Goal: Information Seeking & Learning: Find contact information

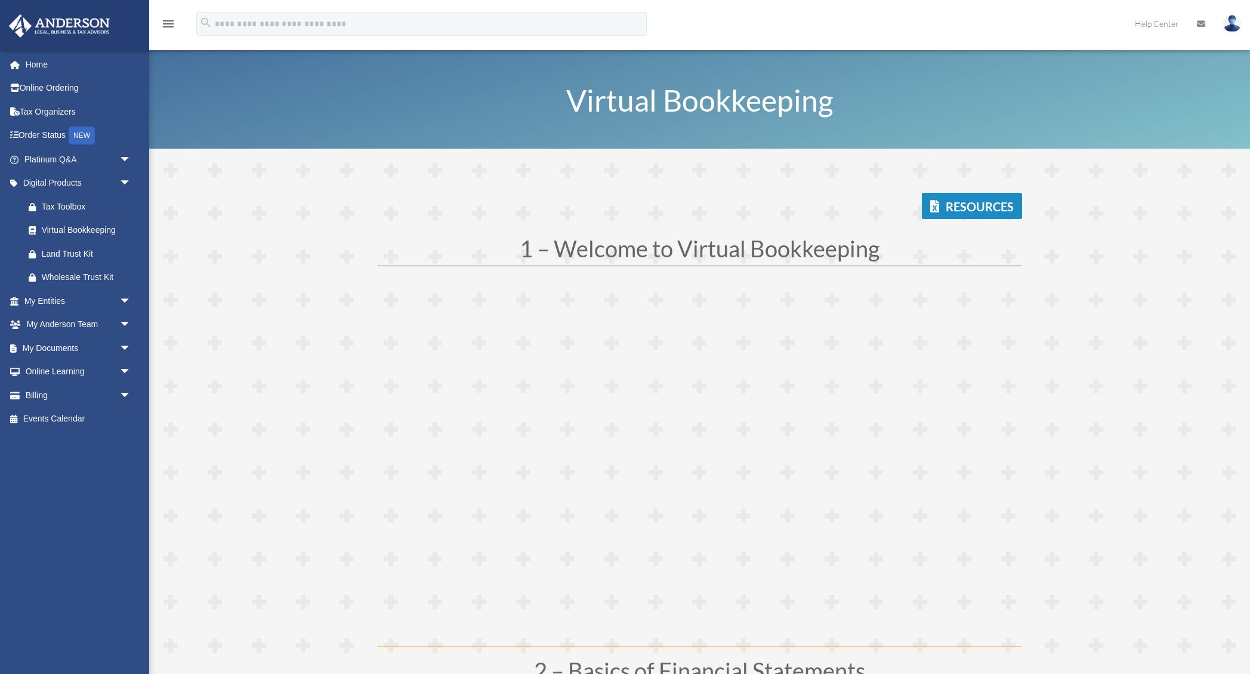
scroll to position [2272, 0]
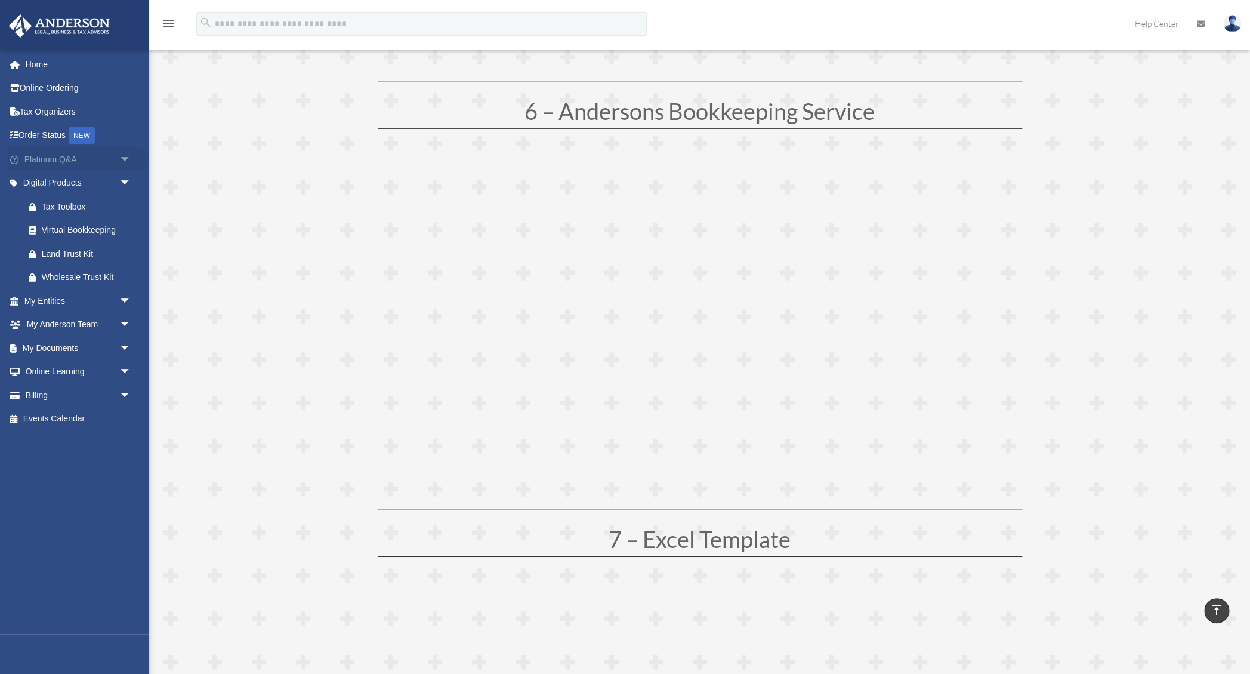
click at [124, 162] on span "arrow_drop_down" at bounding box center [131, 159] width 24 height 24
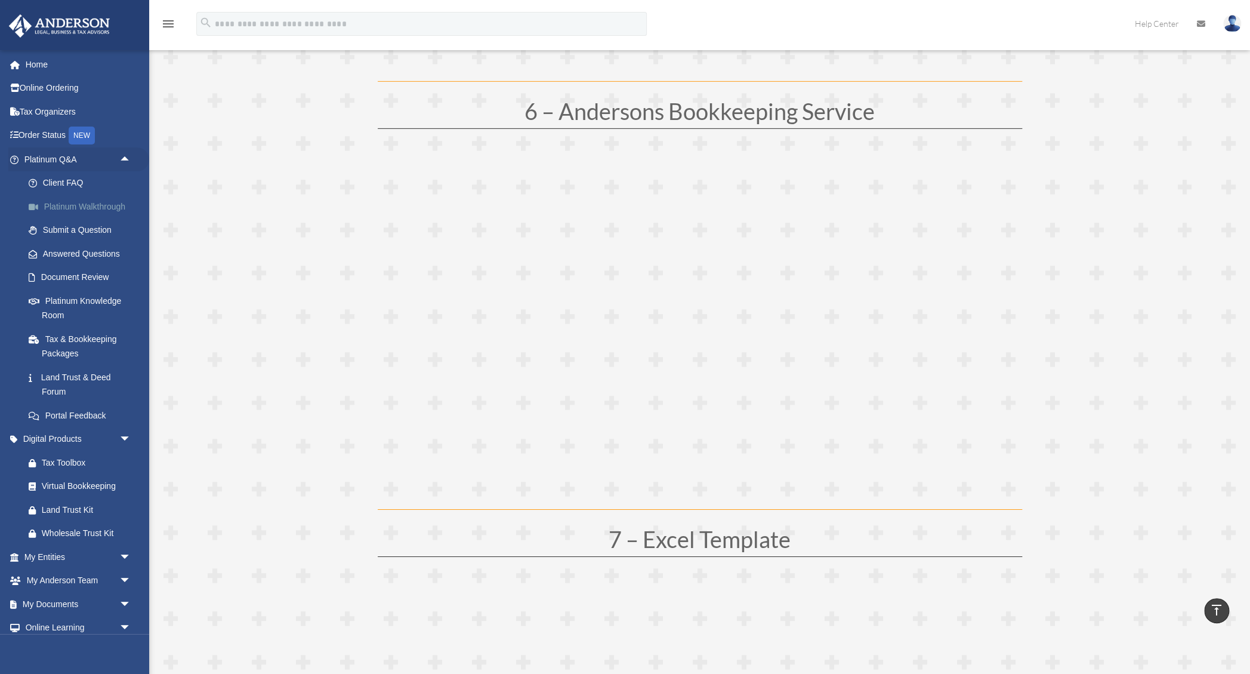
click at [92, 206] on link "Platinum Walkthrough" at bounding box center [83, 207] width 132 height 24
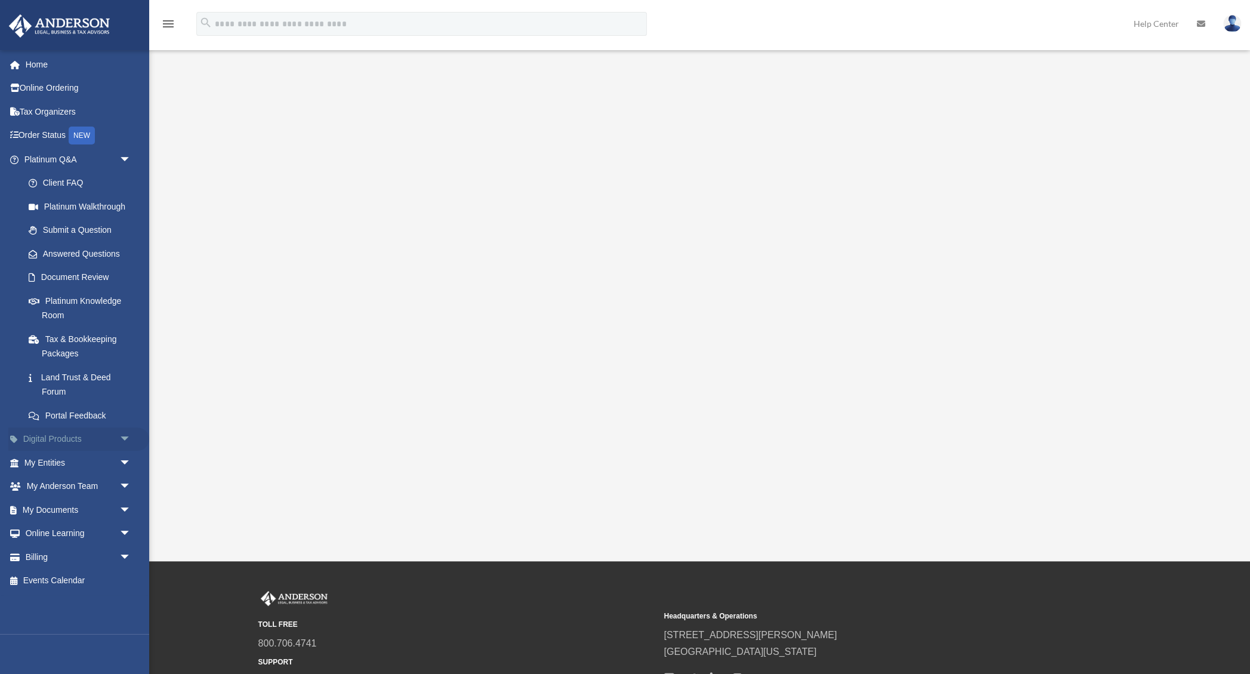
click at [129, 439] on span "arrow_drop_down" at bounding box center [131, 439] width 24 height 24
click at [128, 604] on span "arrow_drop_down" at bounding box center [131, 604] width 24 height 24
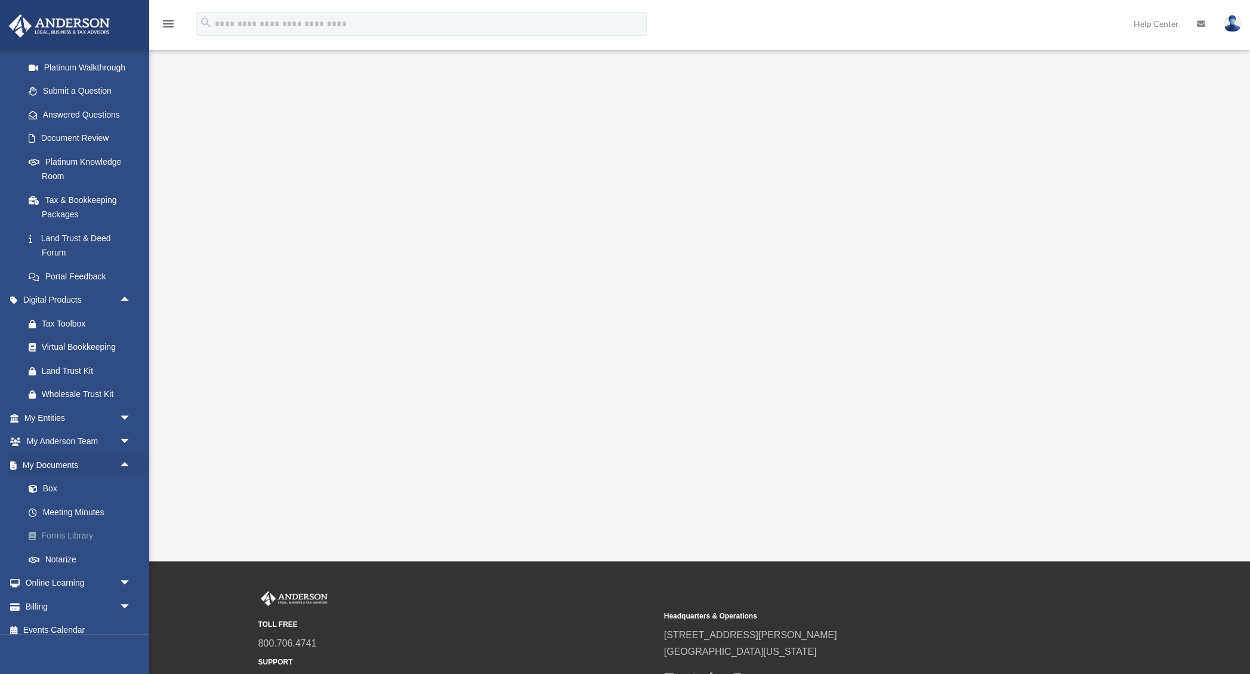
scroll to position [142, 0]
click at [69, 531] on link "Forms Library" at bounding box center [83, 533] width 132 height 24
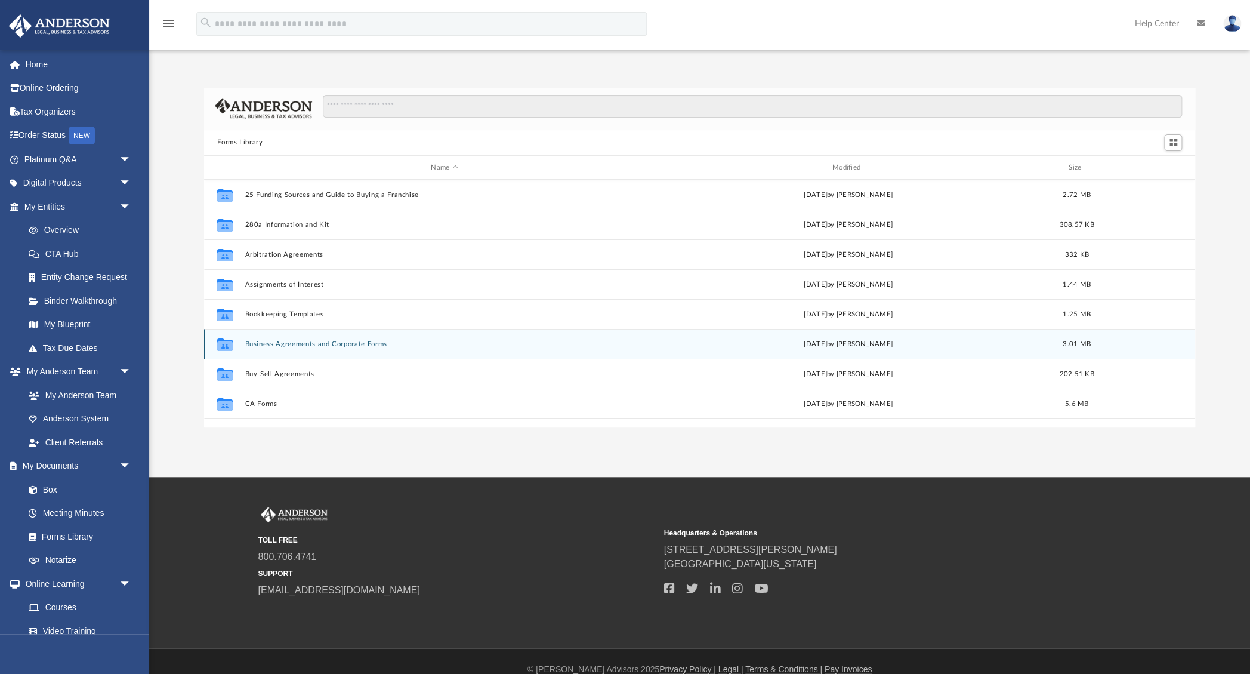
scroll to position [271, 990]
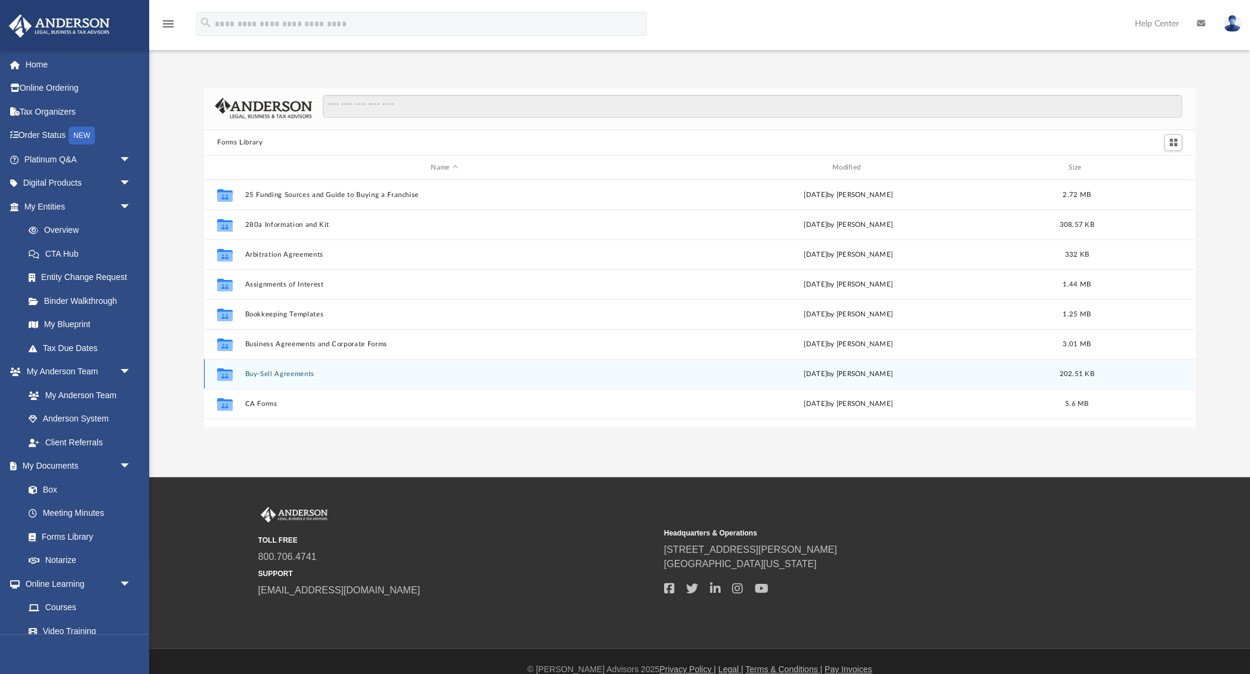
click at [280, 377] on button "Buy-Sell Agreements" at bounding box center [444, 374] width 399 height 8
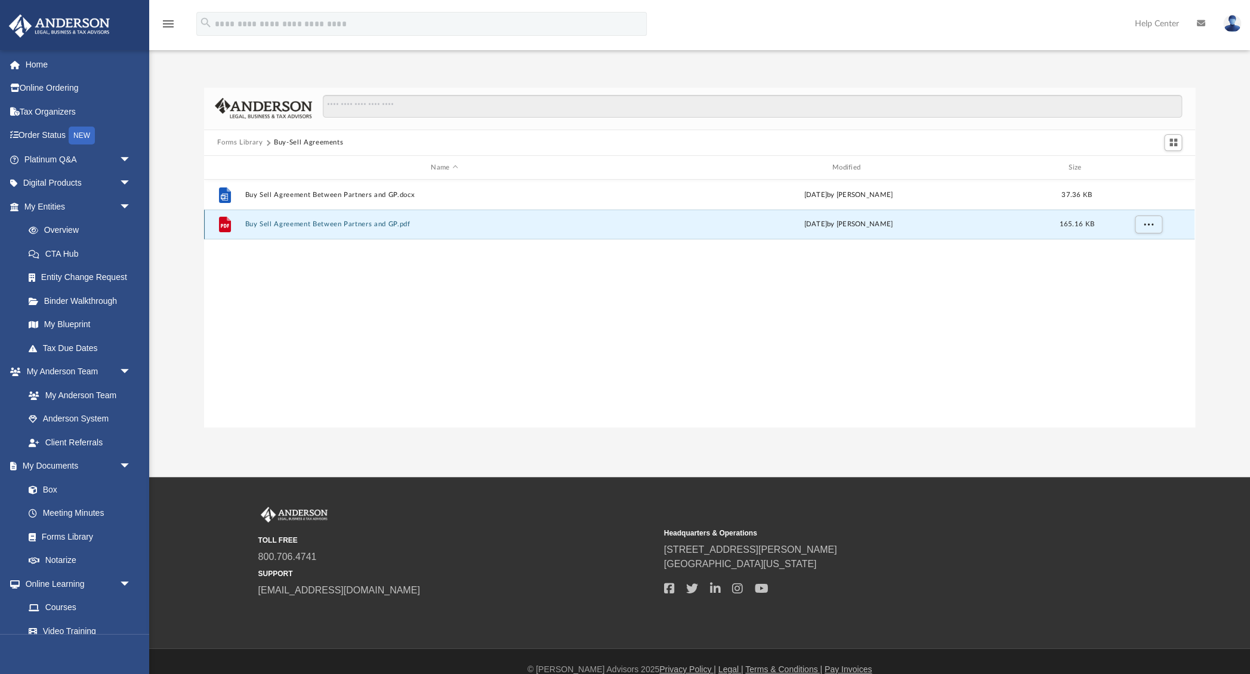
click at [308, 223] on button "Buy Sell Agreement Between Partners and GP.pdf" at bounding box center [444, 225] width 399 height 8
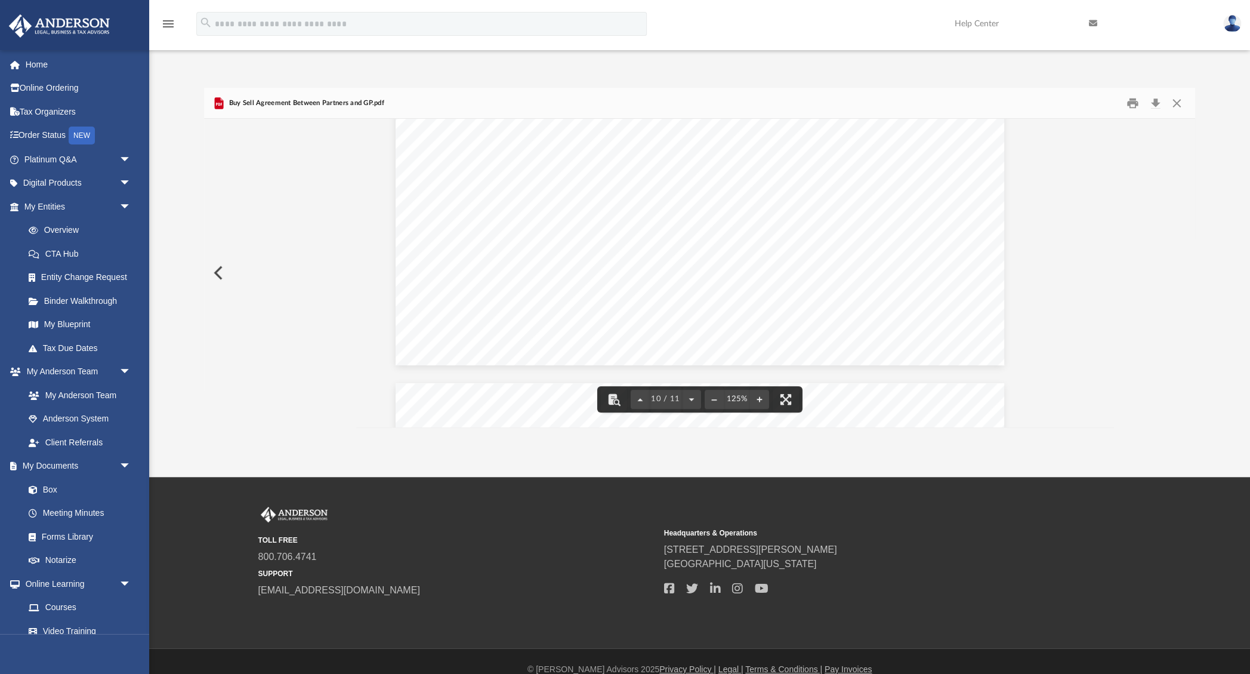
scroll to position [7759, 0]
click at [1177, 104] on button "Close" at bounding box center [1175, 103] width 21 height 18
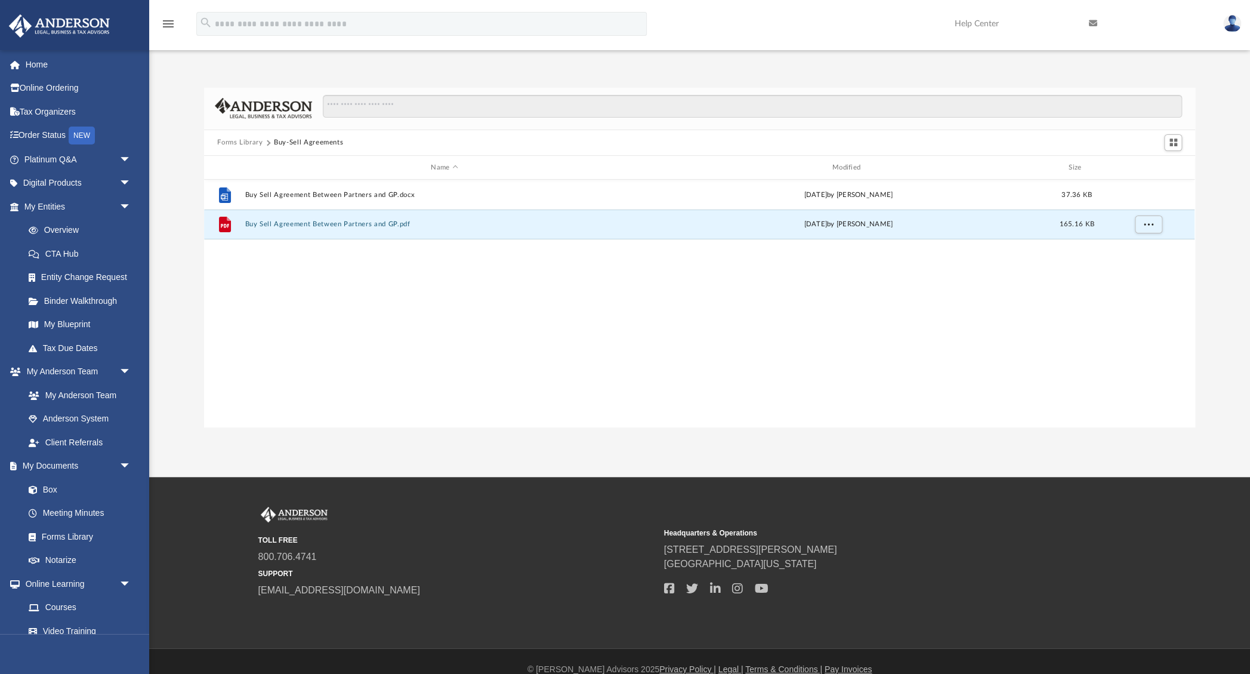
click at [251, 146] on button "Forms Library" at bounding box center [239, 142] width 45 height 11
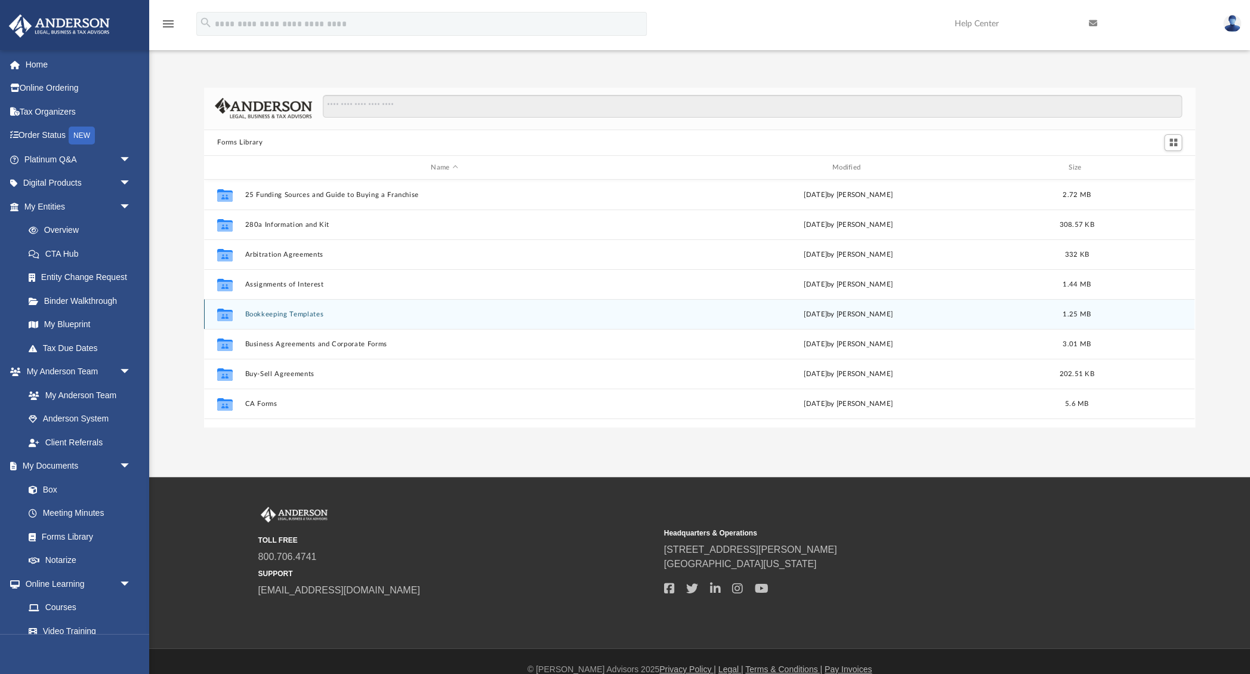
click at [226, 313] on icon "grid" at bounding box center [225, 316] width 16 height 10
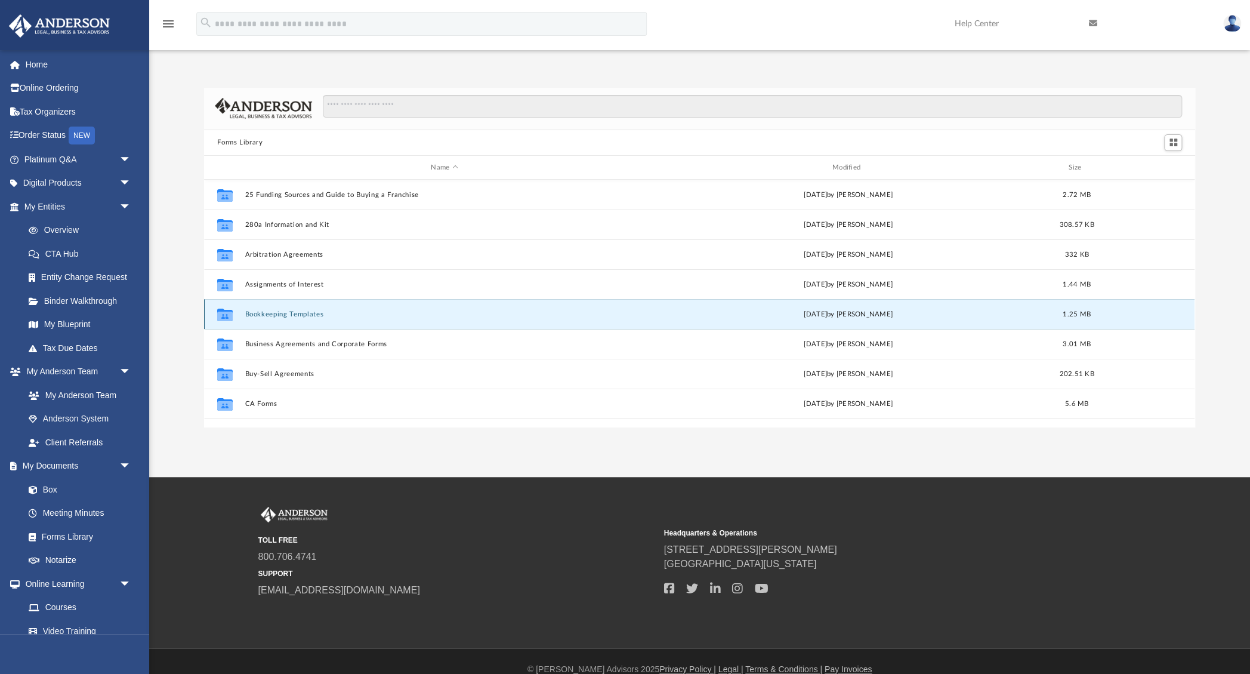
click at [226, 314] on icon "grid" at bounding box center [225, 314] width 16 height 13
click at [306, 312] on button "Bookkeeping Templates" at bounding box center [444, 314] width 399 height 8
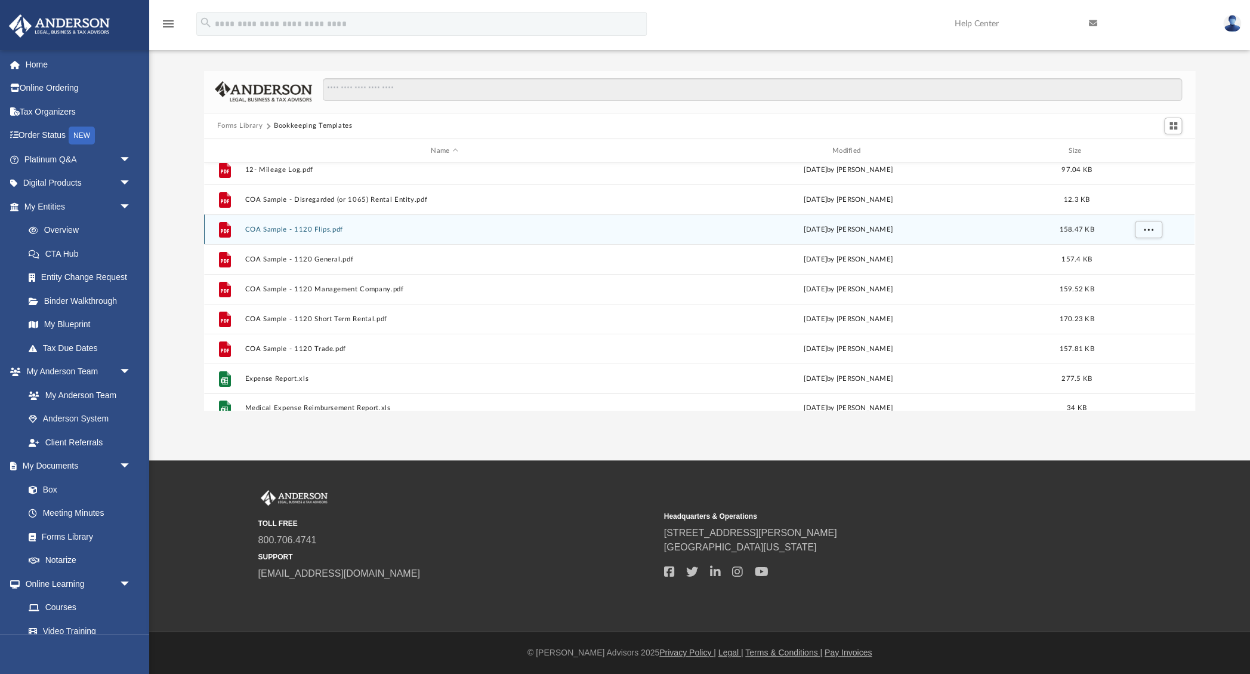
scroll to position [67, 0]
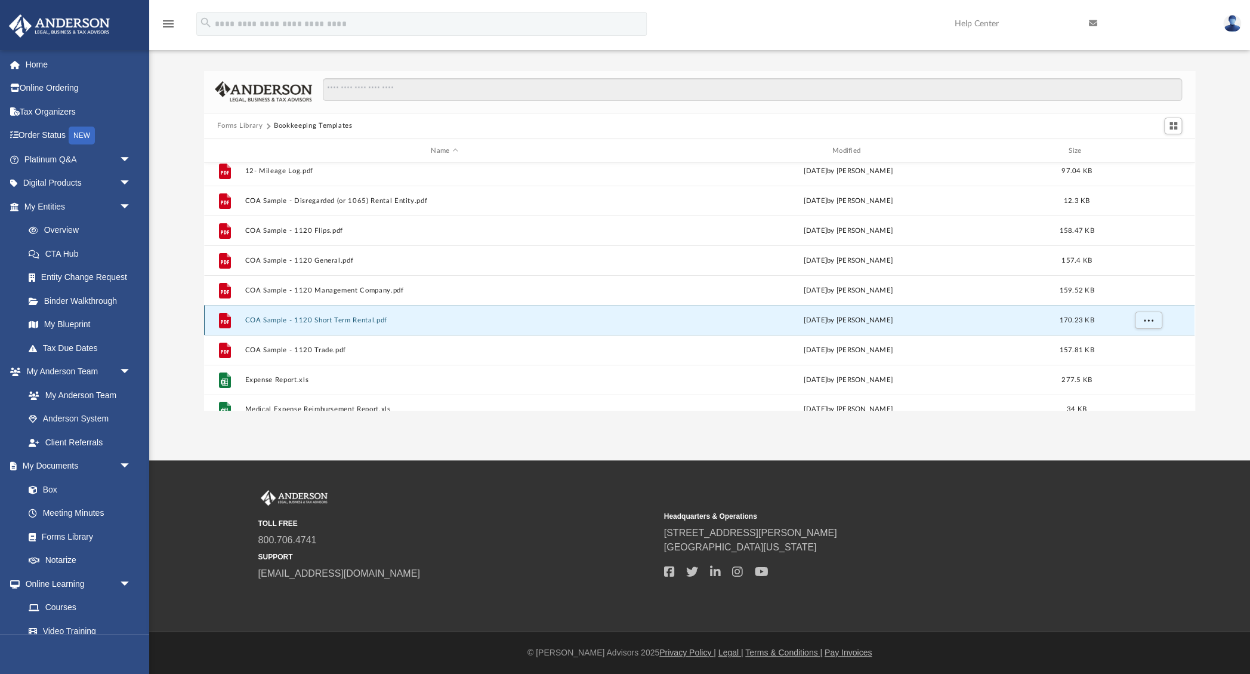
click at [330, 321] on button "COA Sample - 1120 Short Term Rental.pdf" at bounding box center [444, 320] width 399 height 8
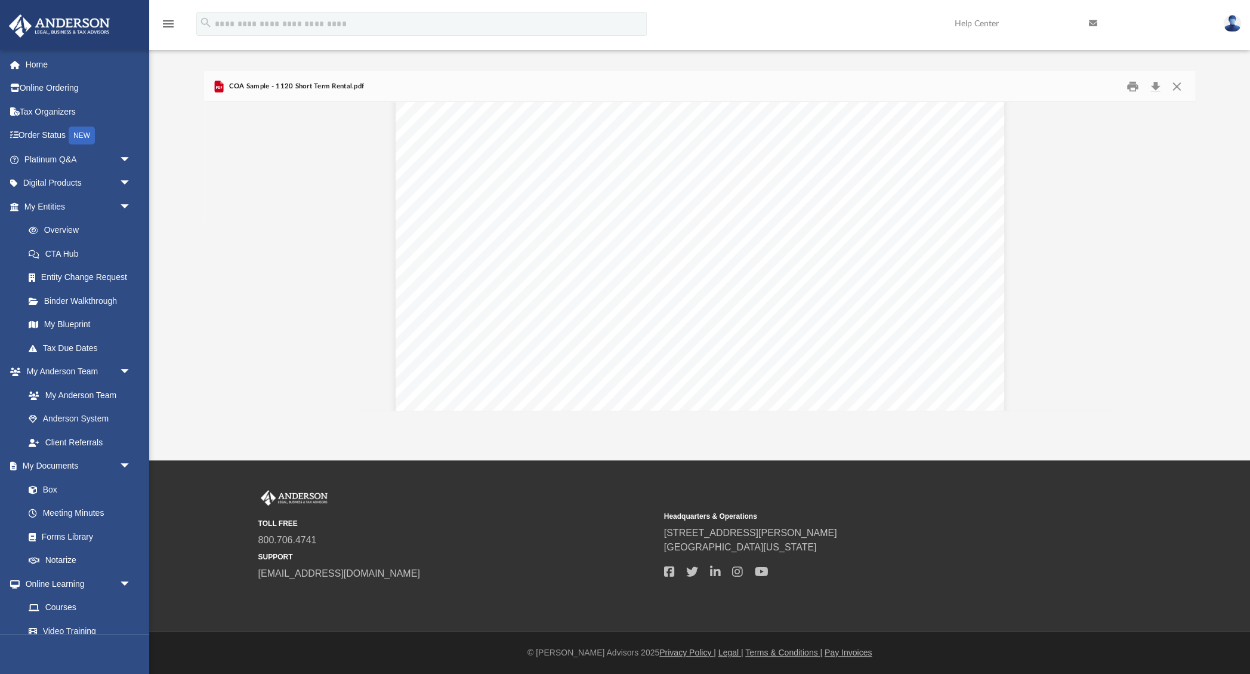
scroll to position [0, 0]
click at [1178, 80] on button "Close" at bounding box center [1175, 86] width 21 height 18
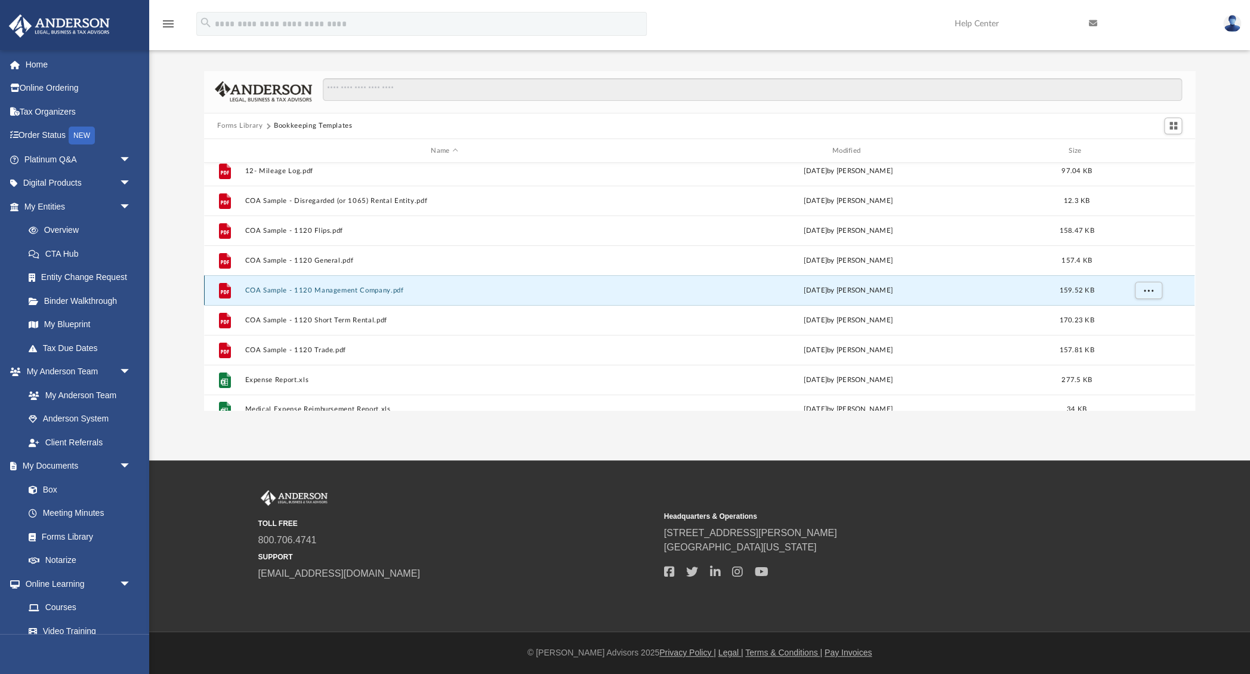
click at [334, 289] on button "COA Sample - 1120 Management Company.pdf" at bounding box center [444, 290] width 399 height 8
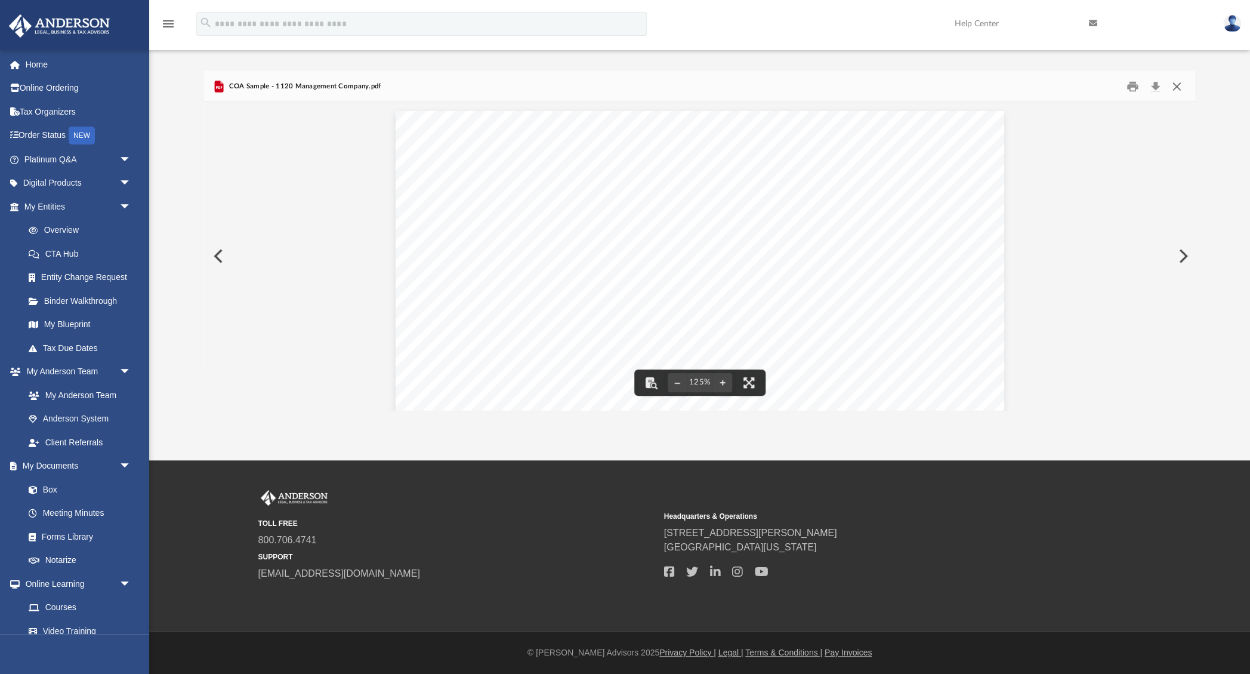
click at [1175, 84] on button "Close" at bounding box center [1175, 86] width 21 height 18
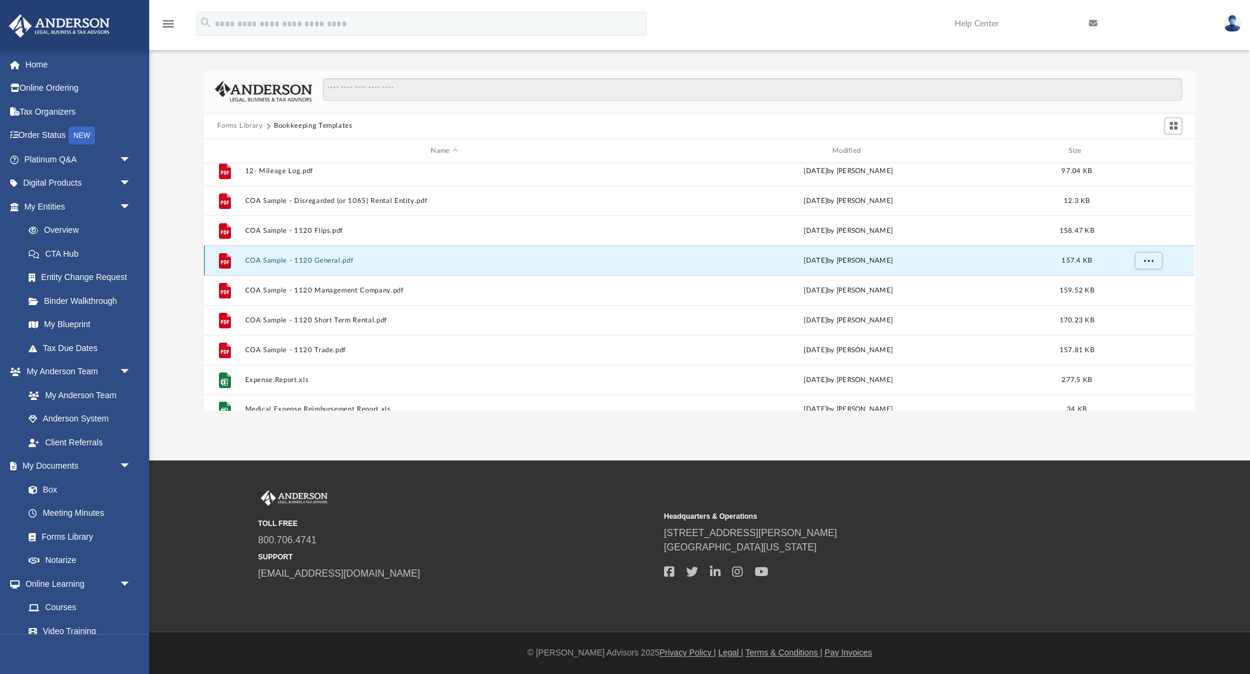
click at [314, 263] on button "COA Sample - 1120 General.pdf" at bounding box center [444, 261] width 399 height 8
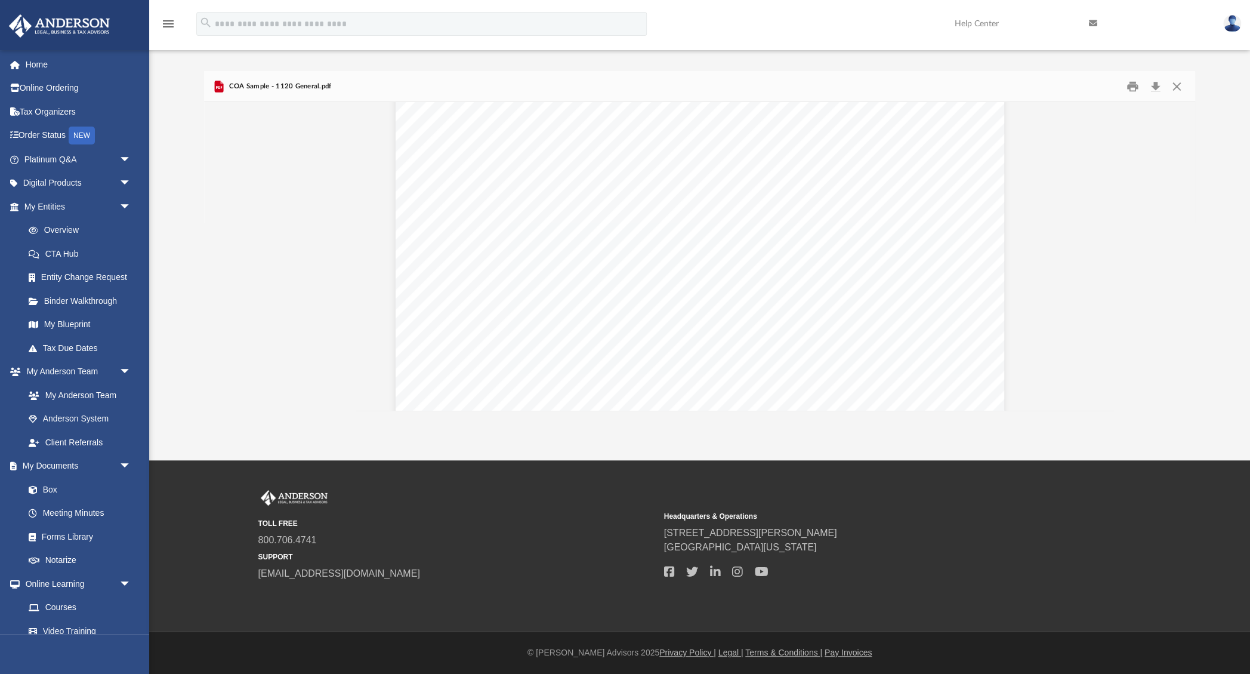
scroll to position [377, 0]
click at [1184, 87] on button "Close" at bounding box center [1175, 86] width 21 height 18
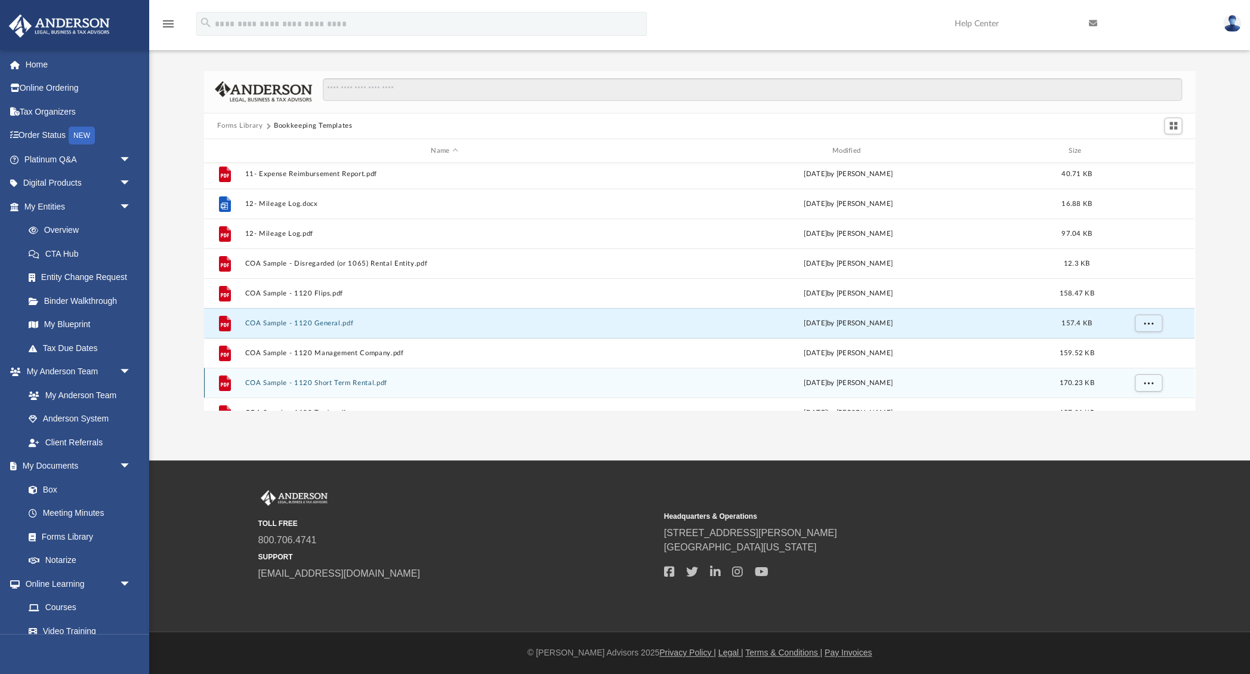
scroll to position [0, 0]
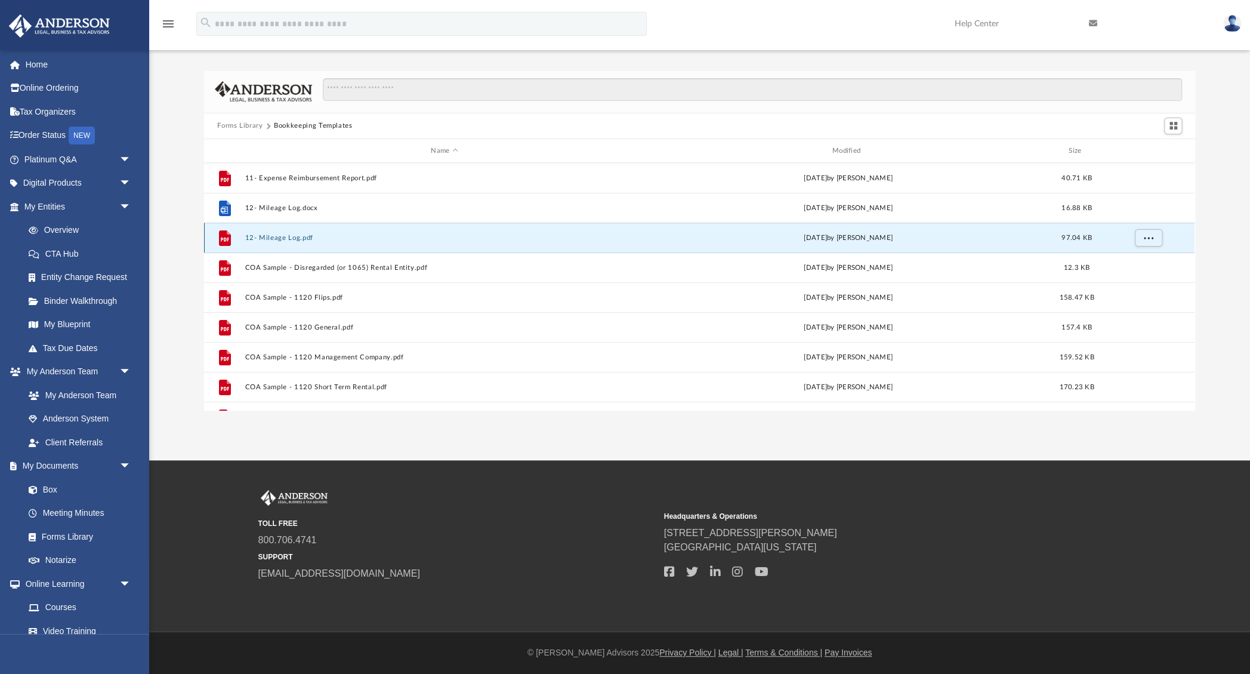
click at [277, 234] on button "12- Mileage Log.pdf" at bounding box center [444, 238] width 399 height 8
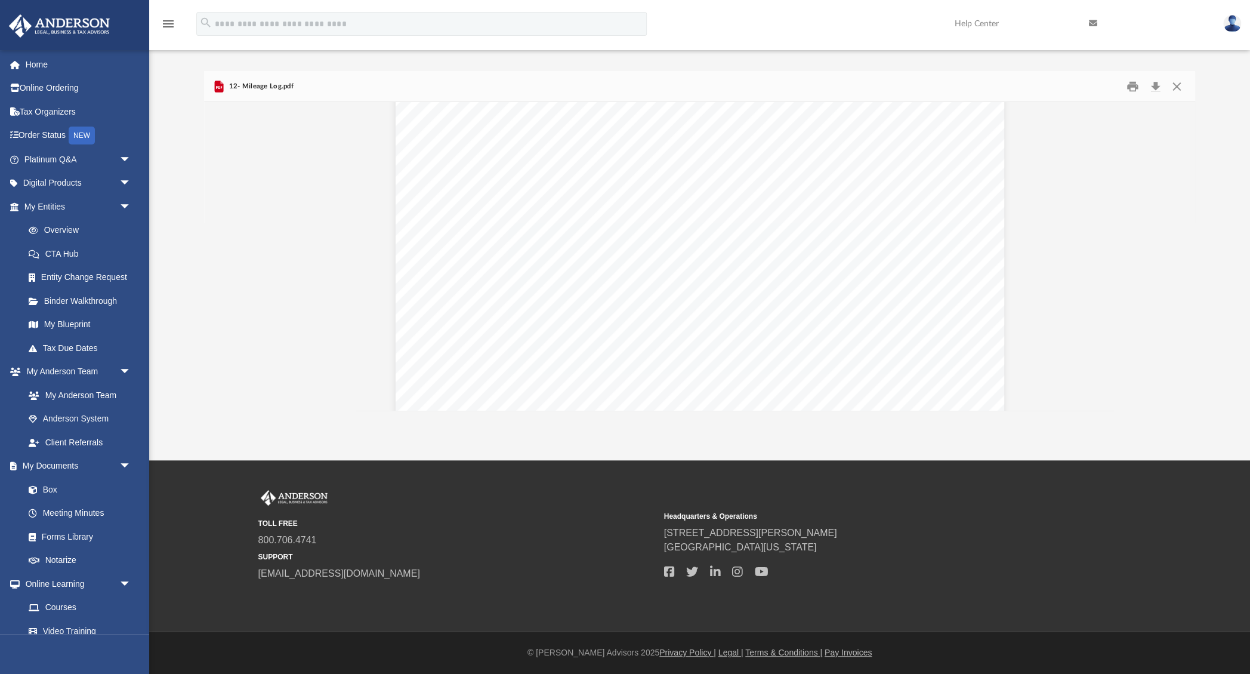
scroll to position [497, 0]
click at [1181, 87] on button "Close" at bounding box center [1175, 86] width 21 height 18
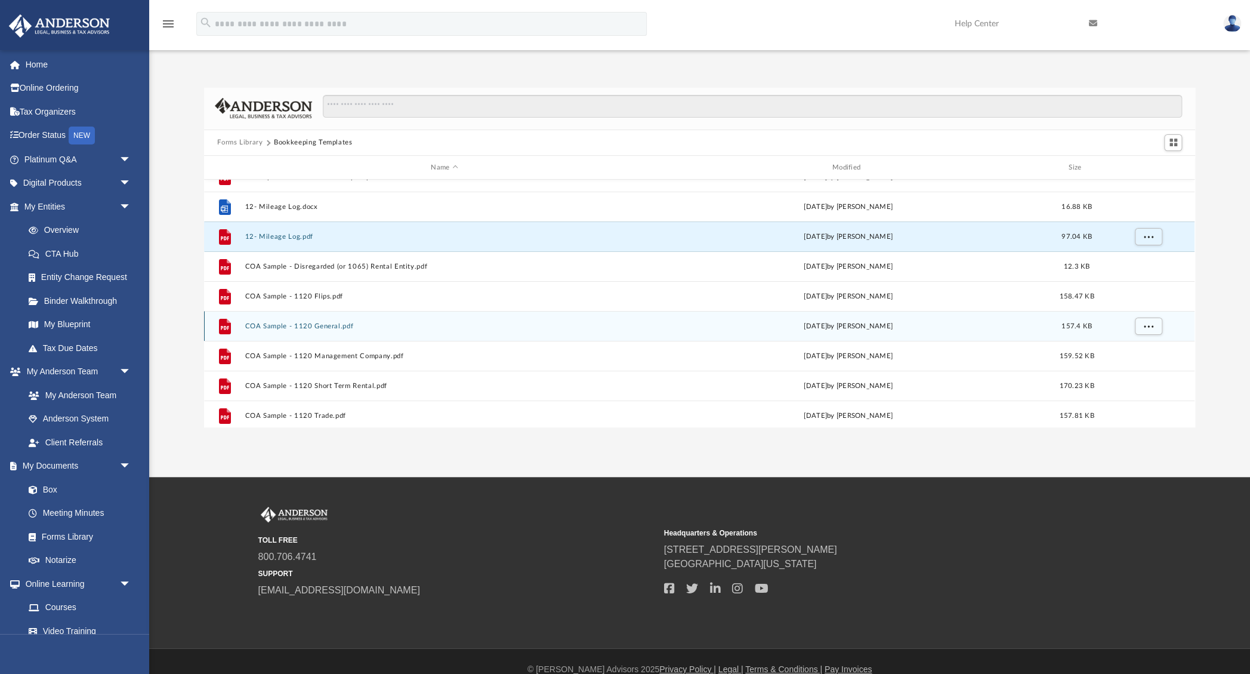
scroll to position [0, 0]
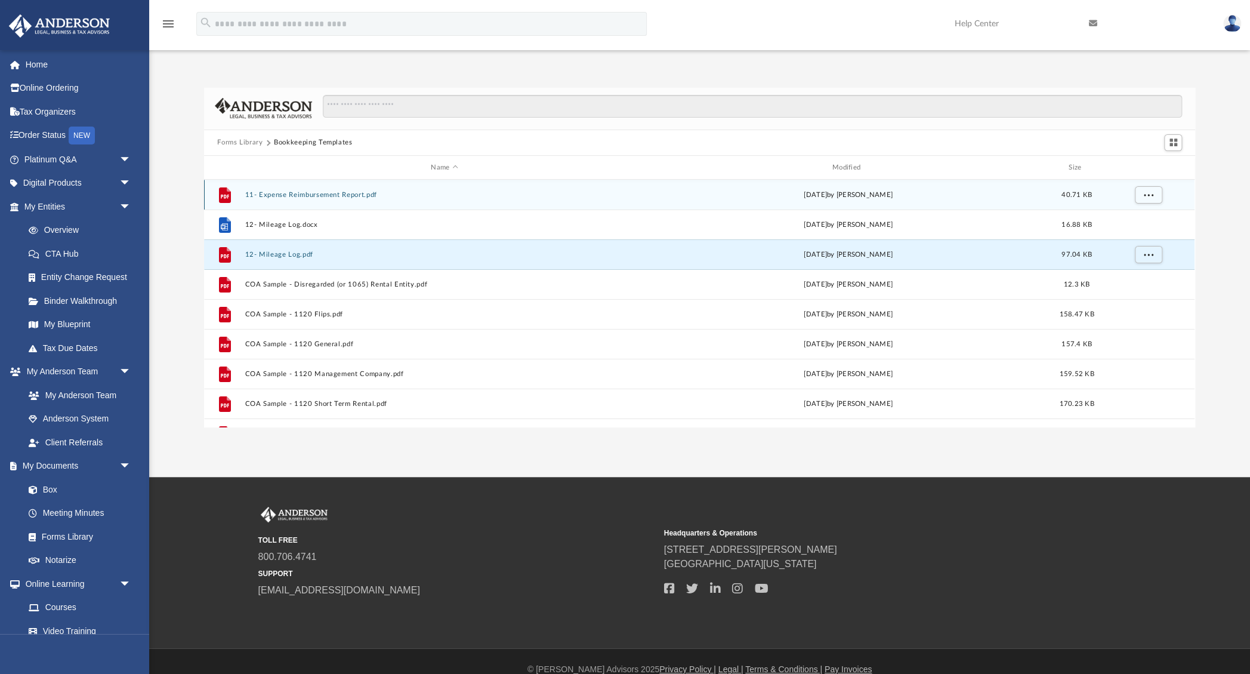
click at [302, 200] on div "File 11- Expense Reimbursement Report.pdf Tue Nov 15 2022 by Mary Acree 40.71 KB" at bounding box center [699, 195] width 990 height 30
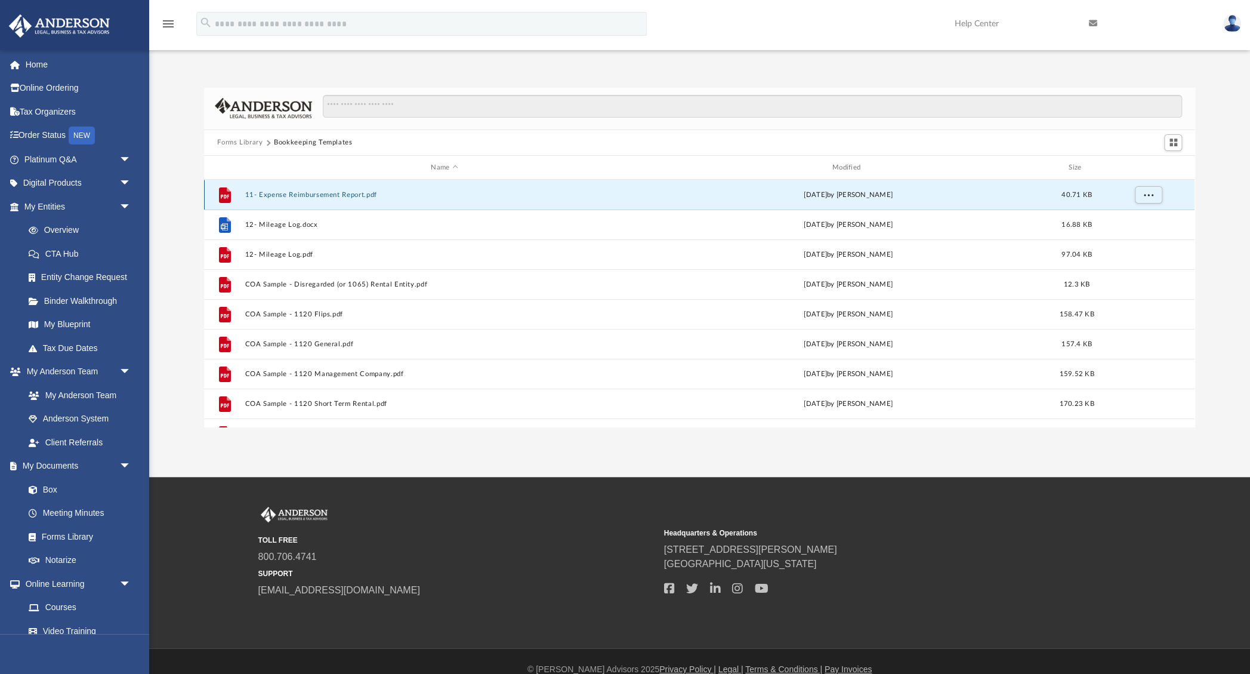
click at [304, 196] on button "11- Expense Reimbursement Report.pdf" at bounding box center [444, 195] width 399 height 8
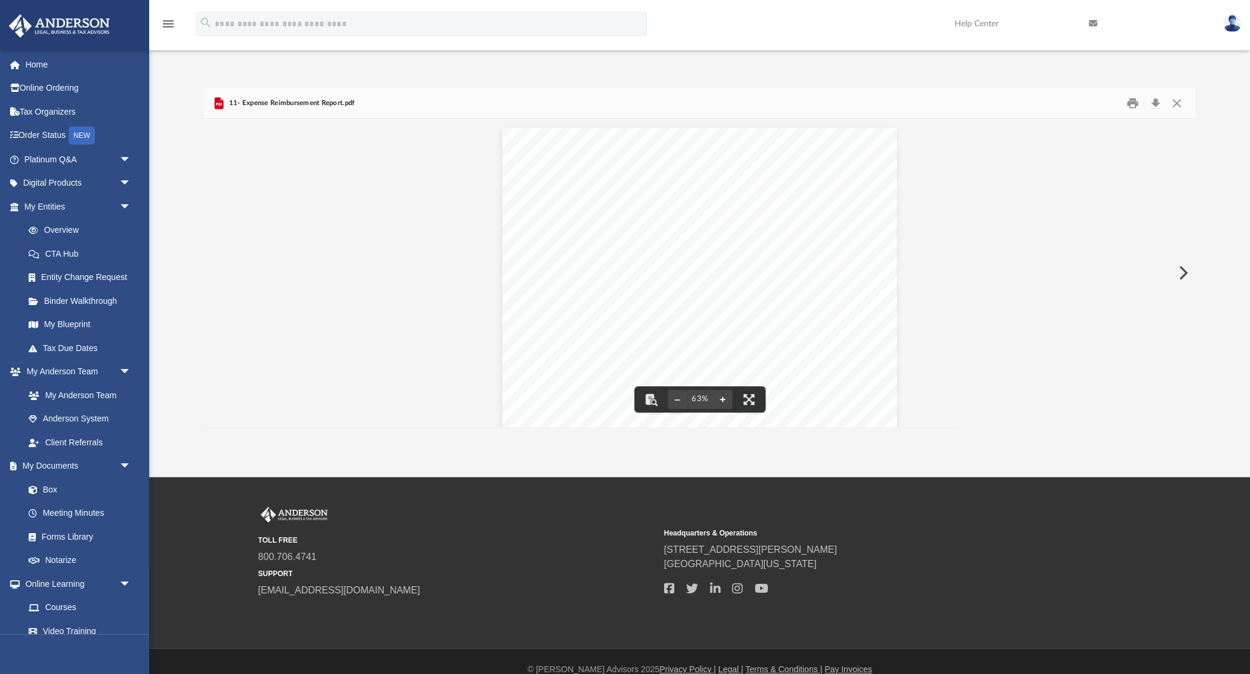
click at [723, 399] on button "File preview" at bounding box center [722, 399] width 19 height 26
click at [1178, 103] on button "Close" at bounding box center [1175, 103] width 21 height 18
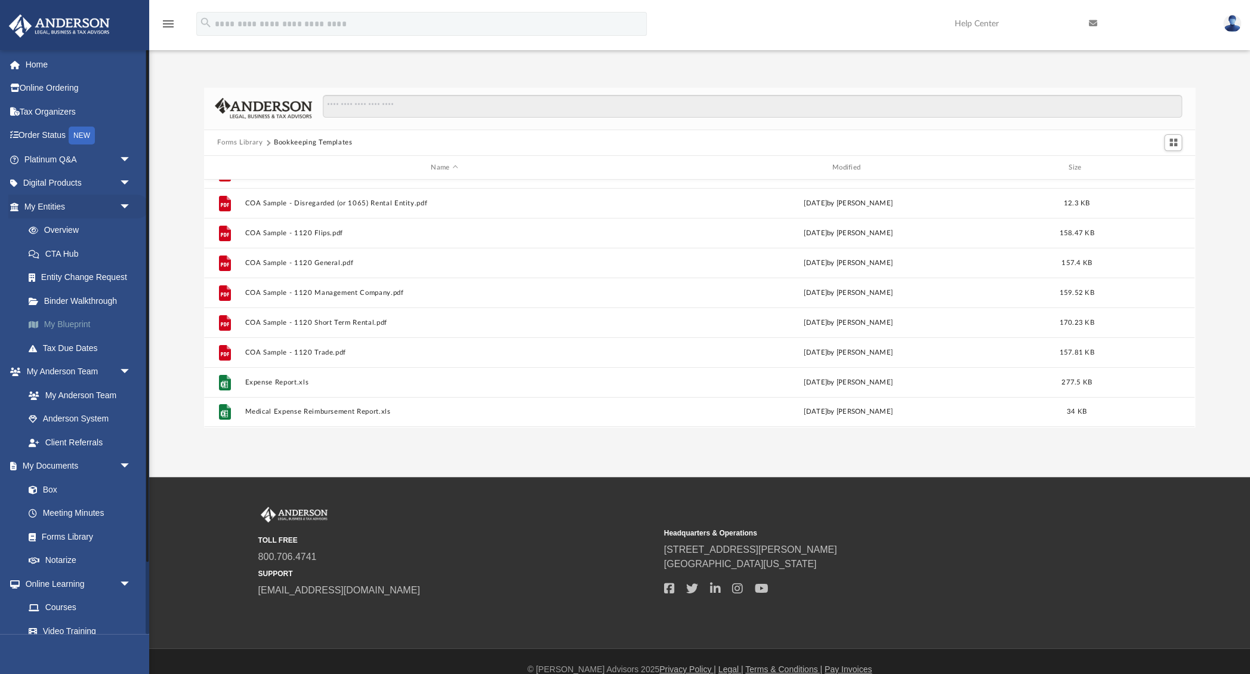
click at [78, 324] on link "My Blueprint" at bounding box center [83, 325] width 132 height 24
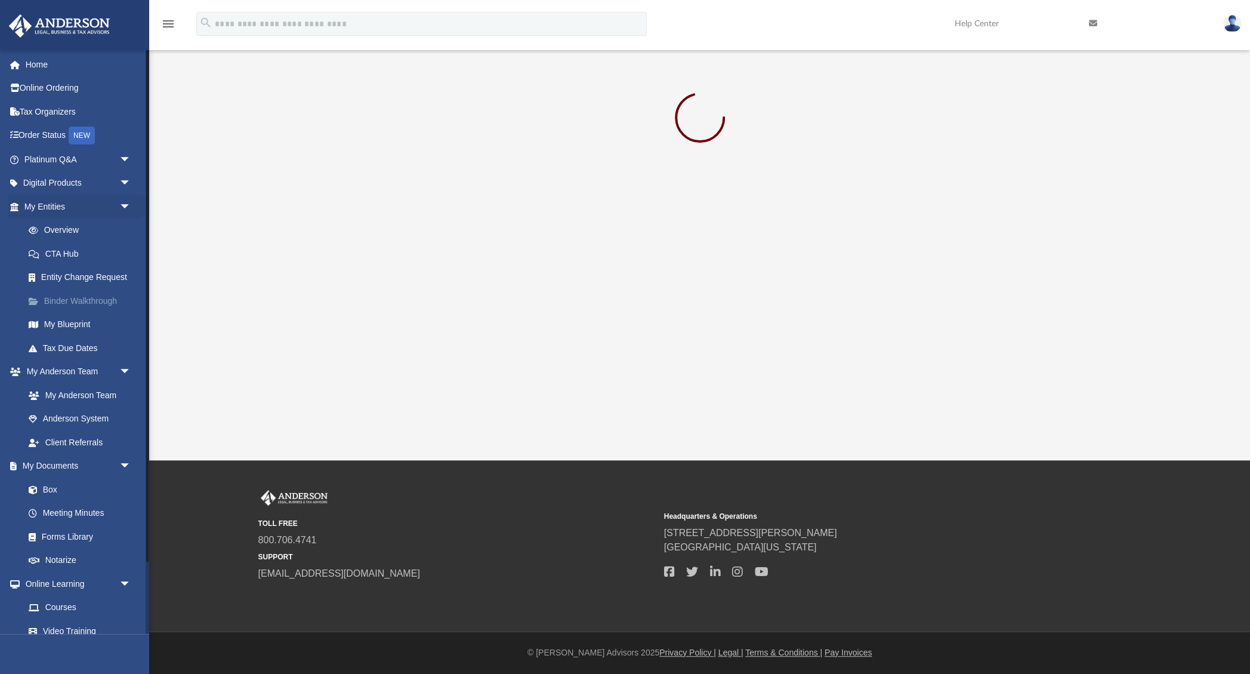
click at [100, 303] on link "Binder Walkthrough" at bounding box center [83, 301] width 132 height 24
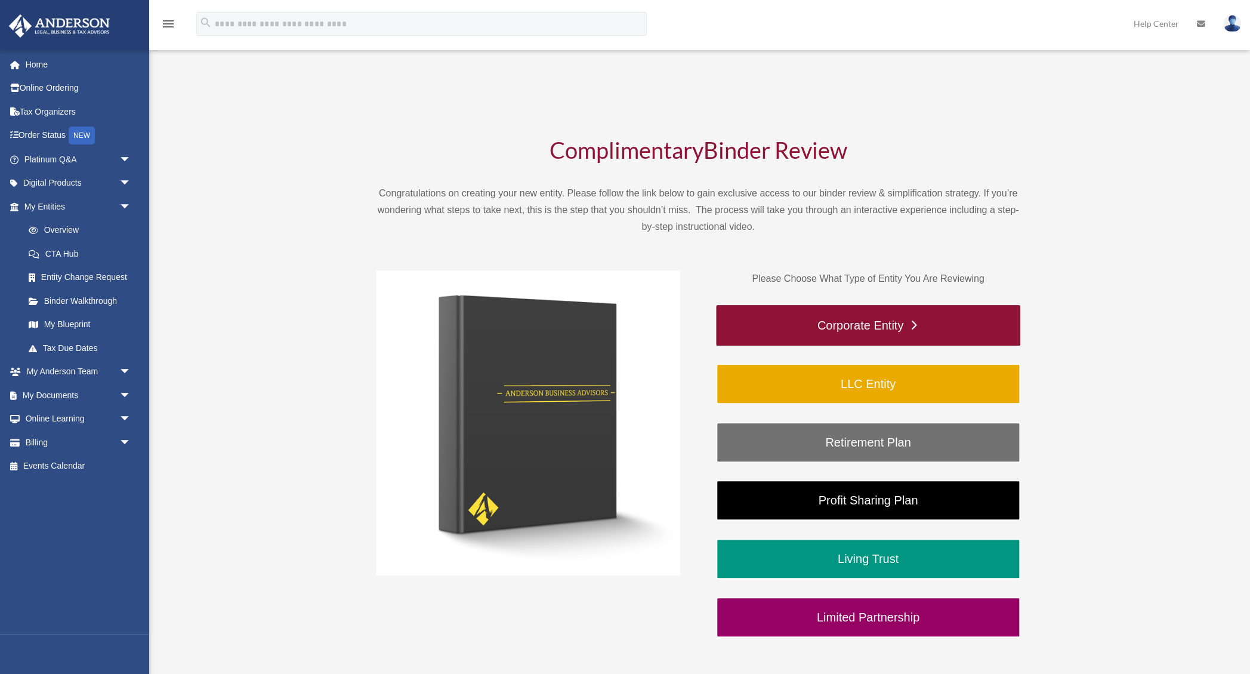
click at [935, 339] on link "Corporate Entity" at bounding box center [868, 325] width 304 height 41
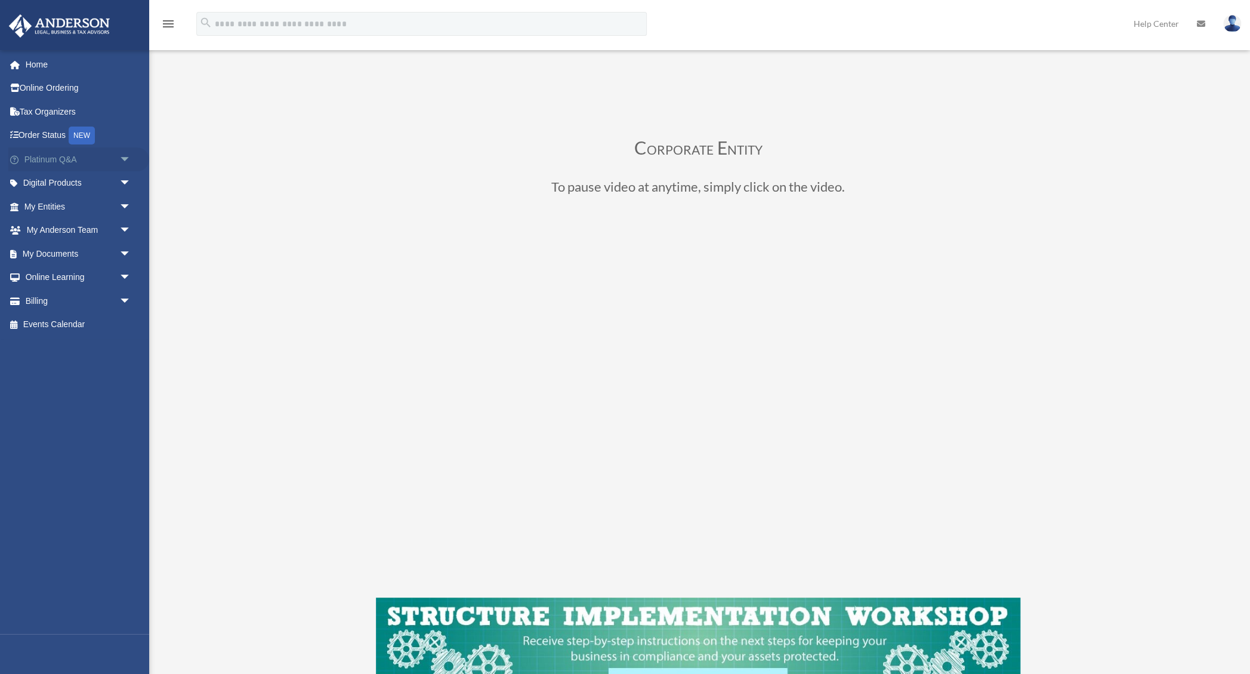
click at [127, 159] on span "arrow_drop_down" at bounding box center [131, 159] width 24 height 24
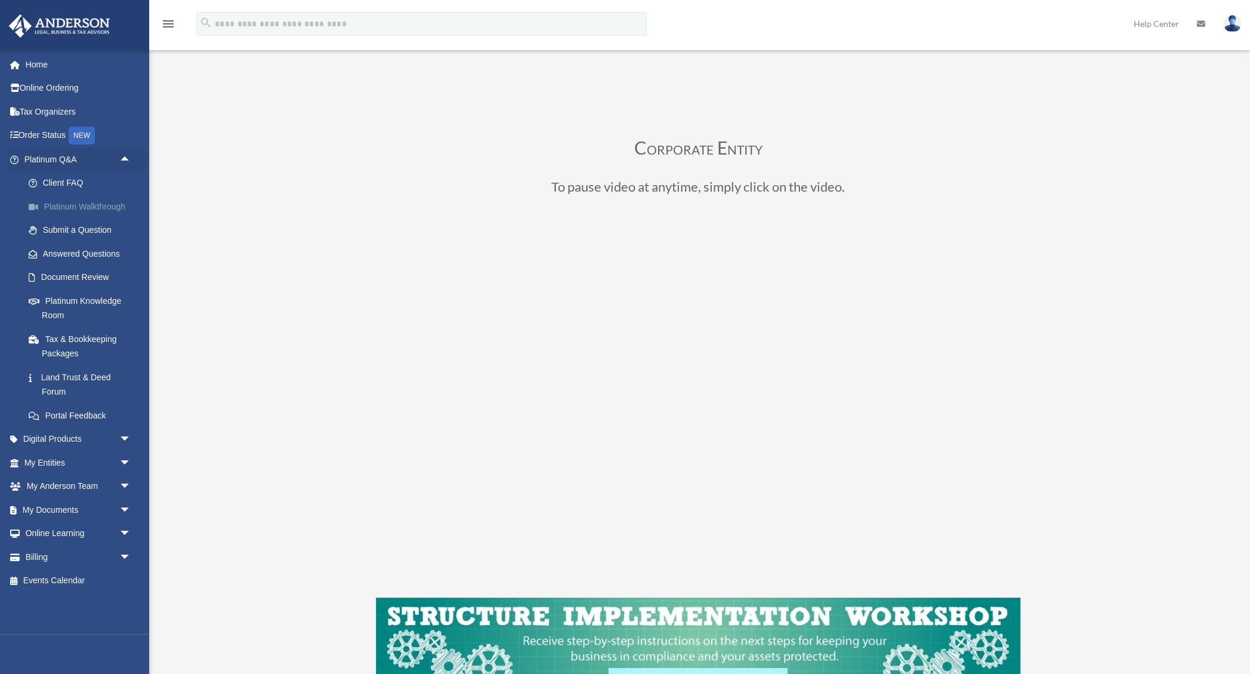
click at [71, 205] on link "Platinum Walkthrough" at bounding box center [83, 207] width 132 height 24
click at [81, 229] on link "Submit a Question" at bounding box center [83, 230] width 132 height 24
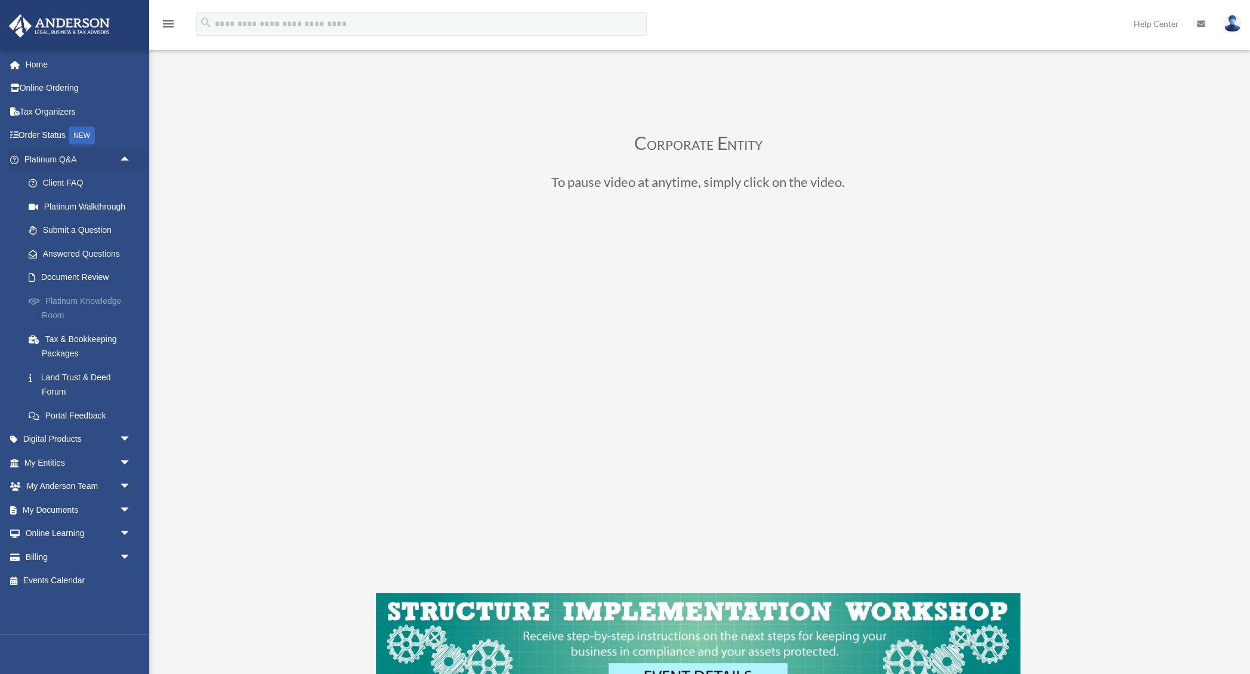
scroll to position [6, 0]
click at [85, 301] on link "Platinum Knowledge Room" at bounding box center [83, 308] width 132 height 38
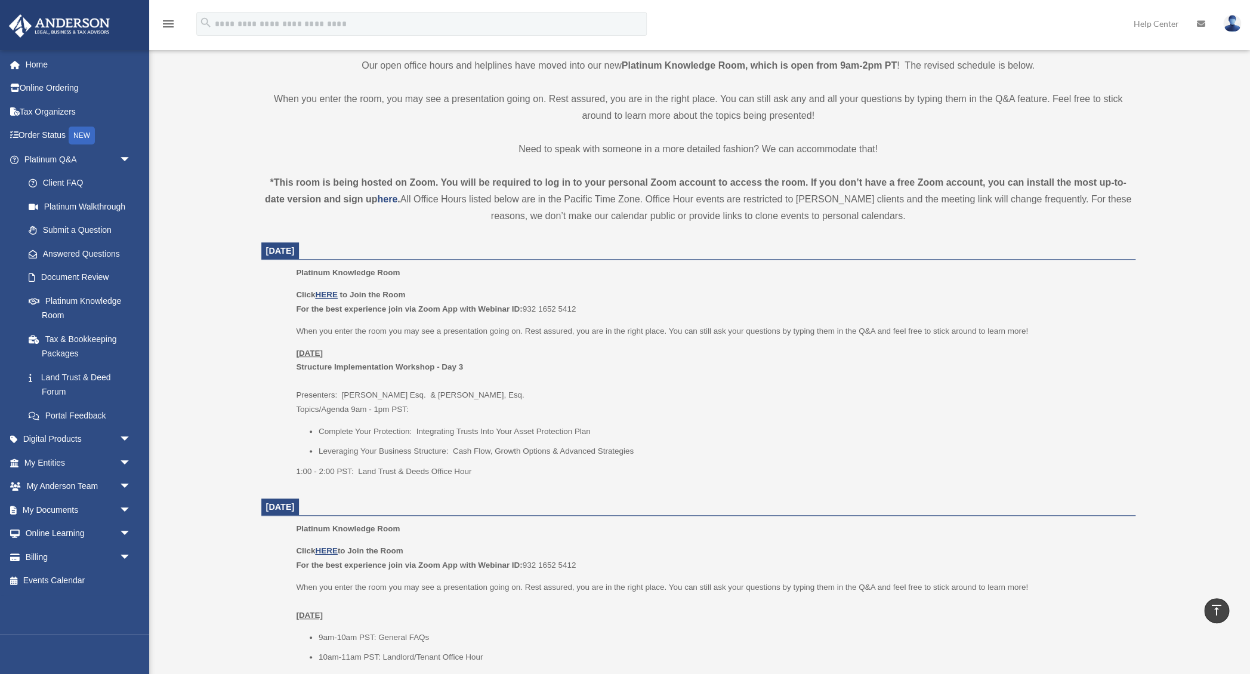
scroll to position [294, 0]
click at [328, 292] on u "HERE" at bounding box center [326, 293] width 22 height 9
drag, startPoint x: 525, startPoint y: 304, endPoint x: 577, endPoint y: 304, distance: 51.9
click at [577, 304] on p "Click HERE to Join the Room For the best experience join via Zoom App with Webi…" at bounding box center [711, 300] width 831 height 28
copy p "932 1652 5412"
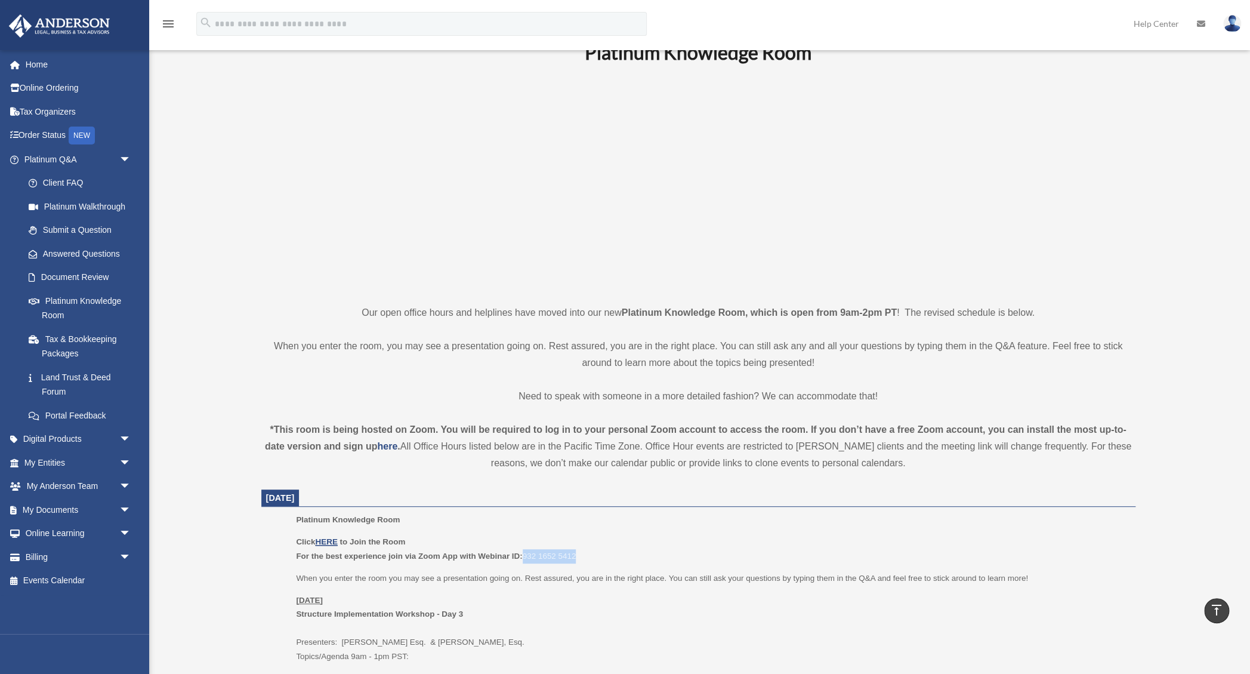
scroll to position [0, 0]
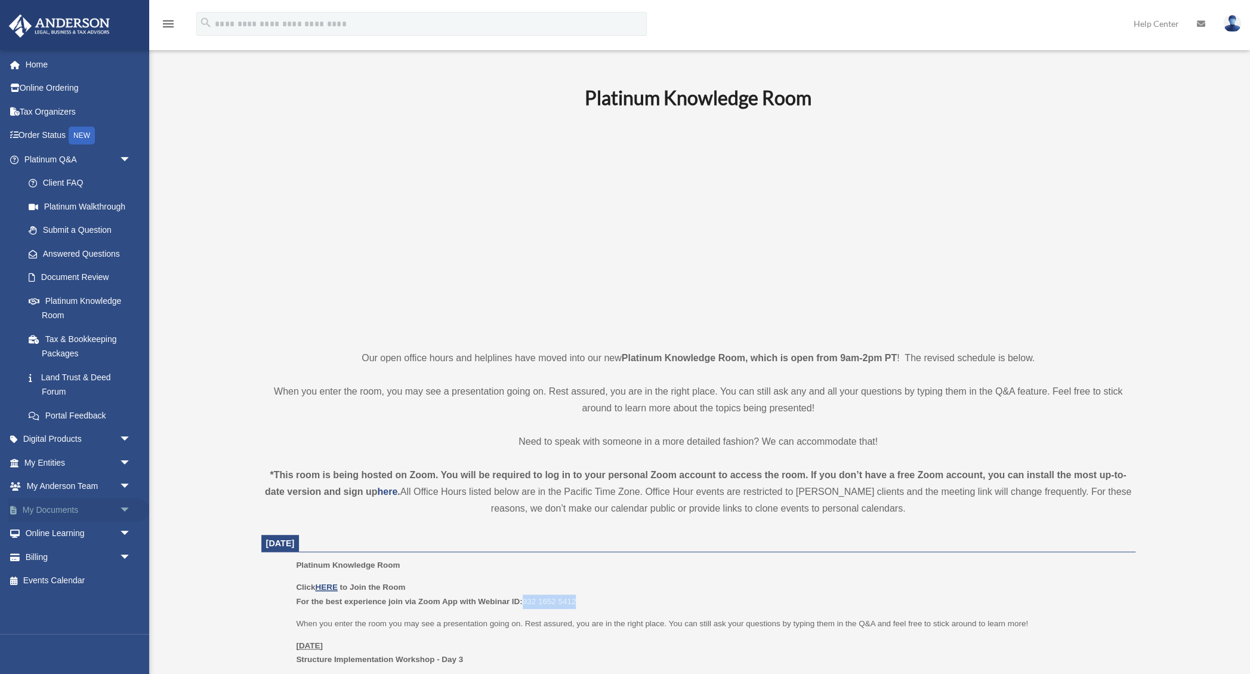
click at [131, 514] on span "arrow_drop_down" at bounding box center [131, 510] width 24 height 24
click at [129, 460] on span "arrow_drop_down" at bounding box center [131, 462] width 24 height 24
click at [73, 580] on link "My Blueprint" at bounding box center [83, 581] width 132 height 24
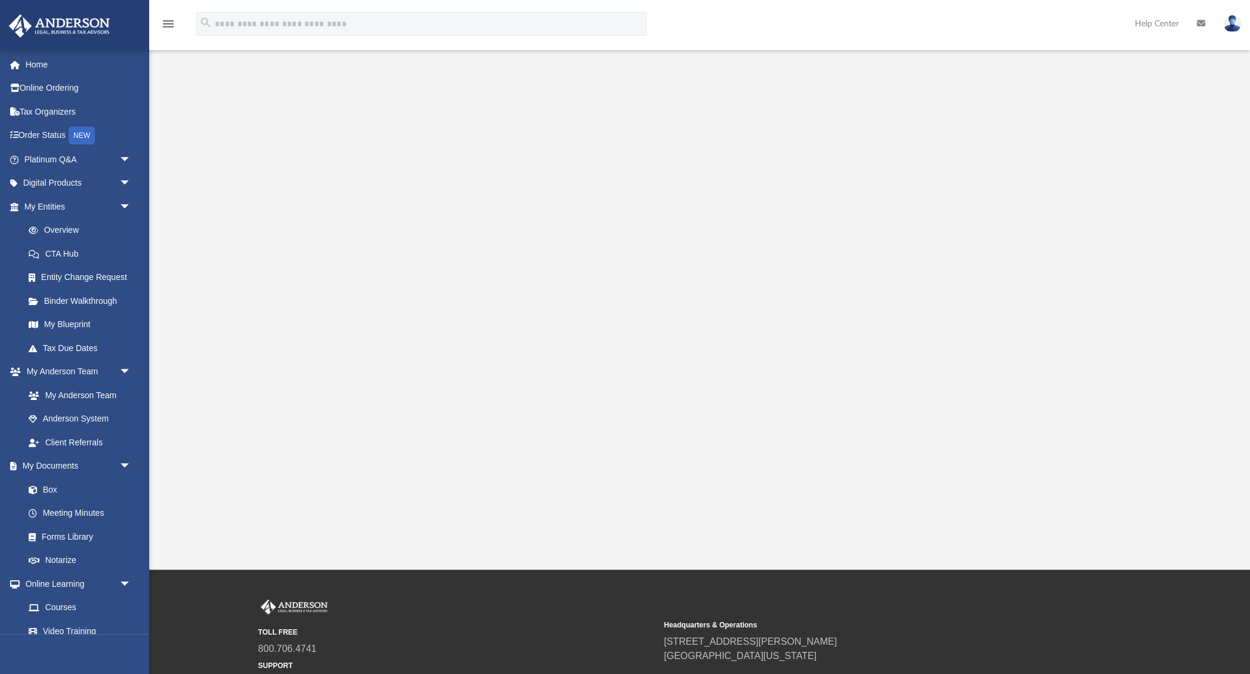
scroll to position [48, 0]
